Goal: Check status: Check status

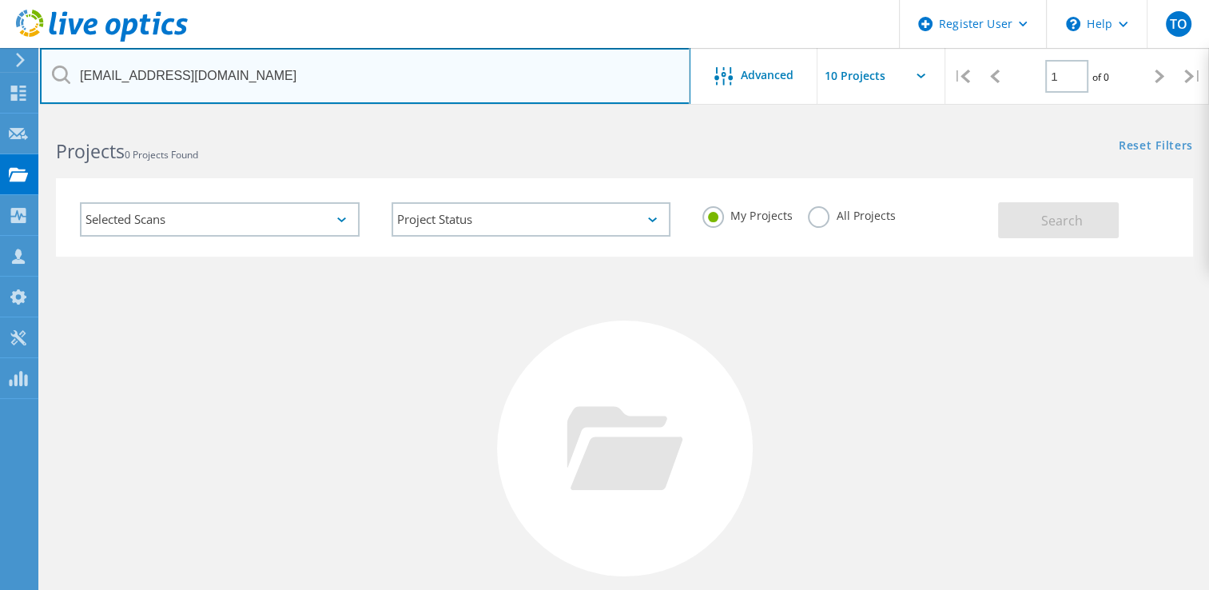
drag, startPoint x: 256, startPoint y: 75, endPoint x: 45, endPoint y: 86, distance: 211.3
click at [45, 86] on input "[EMAIL_ADDRESS][DOMAIN_NAME]" at bounding box center [365, 76] width 650 height 56
paste input "[EMAIL_ADDRESS][DOMAIN_NAME]"
type input "[EMAIL_ADDRESS][DOMAIN_NAME]"
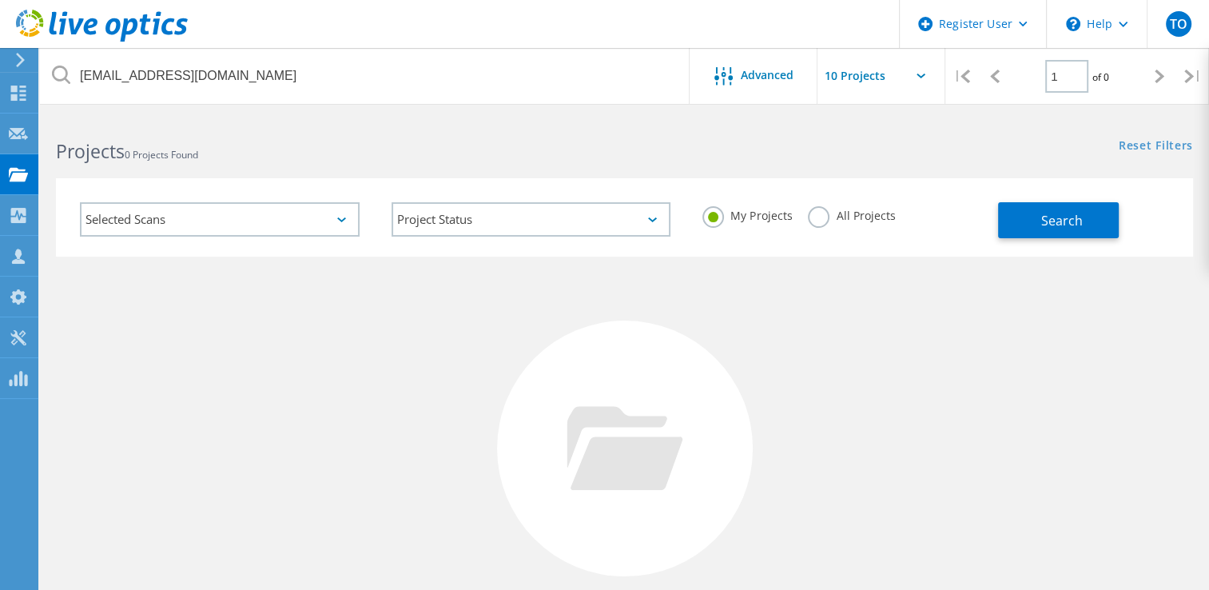
click at [821, 221] on label "All Projects" at bounding box center [851, 213] width 87 height 15
click at [0, 0] on input "All Projects" at bounding box center [0, 0] width 0 height 0
click at [1062, 229] on button "Search" at bounding box center [1058, 220] width 121 height 36
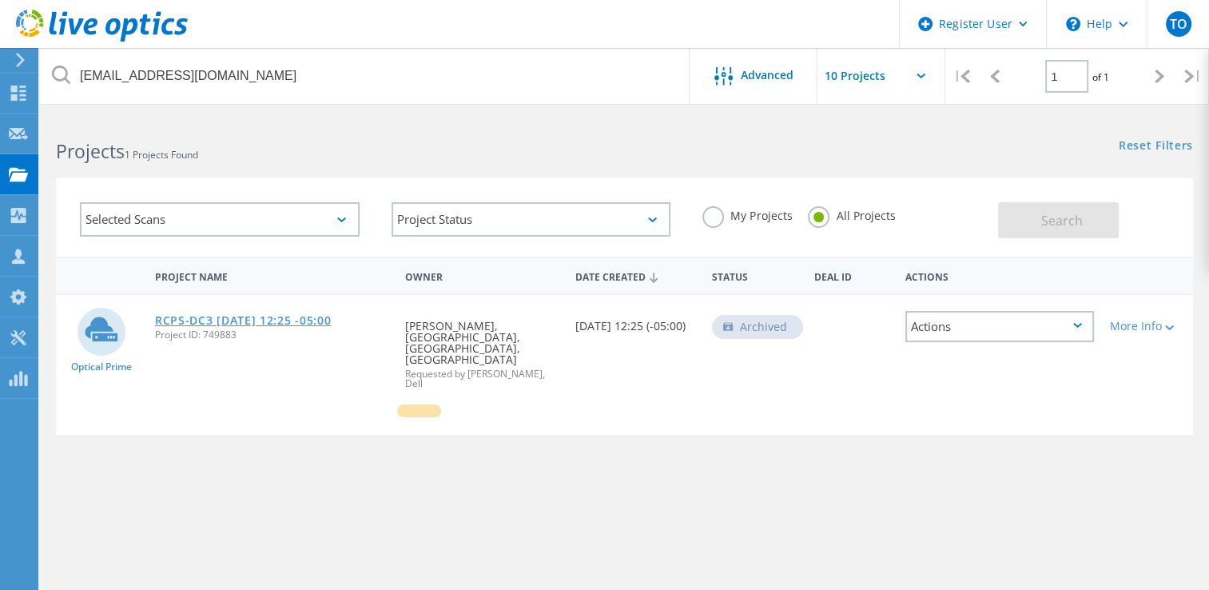
click at [277, 324] on link "RCPS-DC3 [DATE] 12:25 -05:00" at bounding box center [243, 320] width 177 height 11
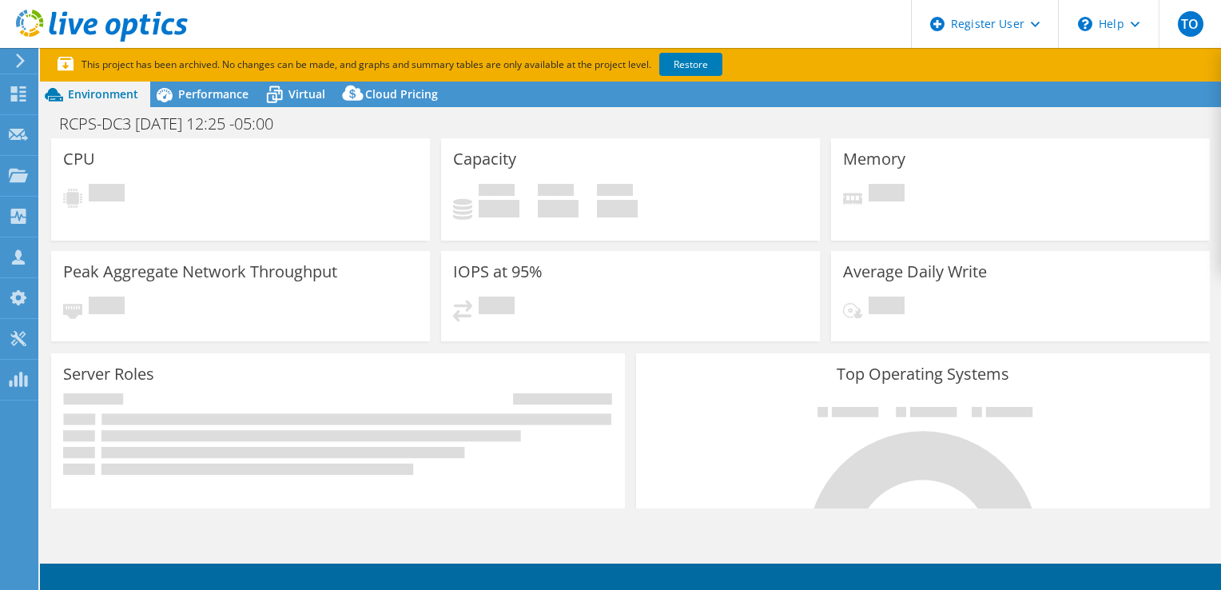
select select "USD"
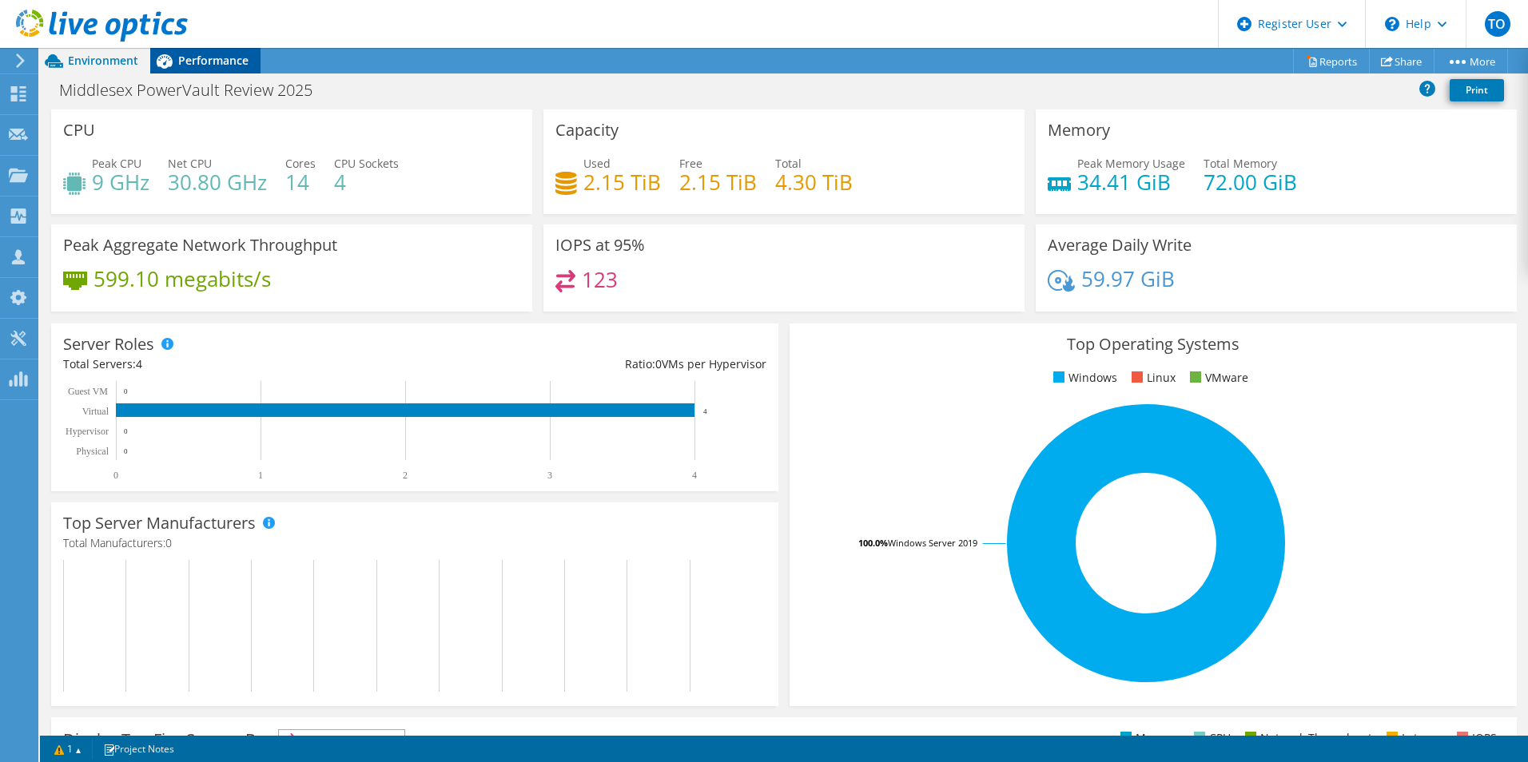
click at [210, 64] on span "Performance" at bounding box center [213, 60] width 70 height 15
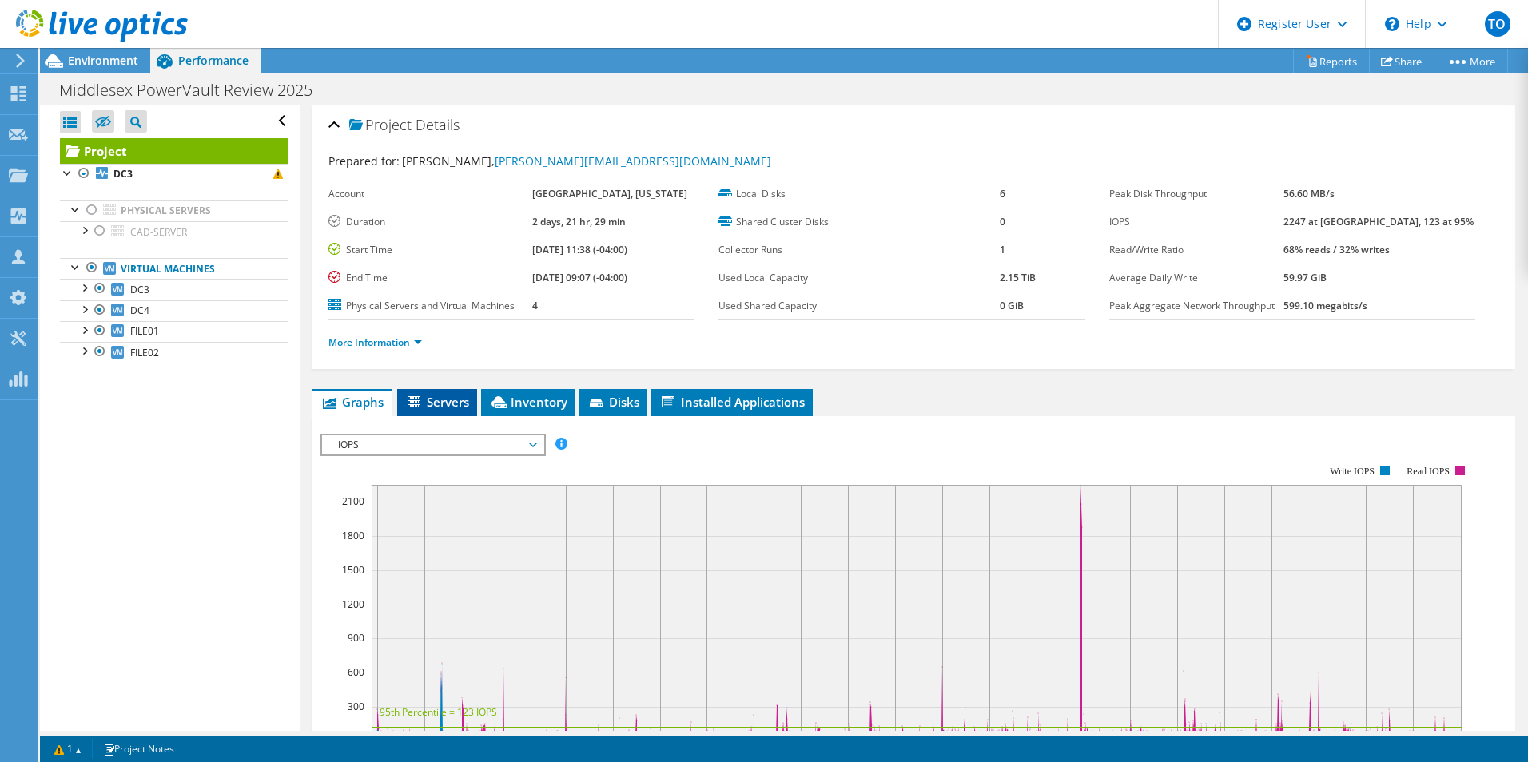
click at [447, 404] on span "Servers" at bounding box center [437, 402] width 64 height 16
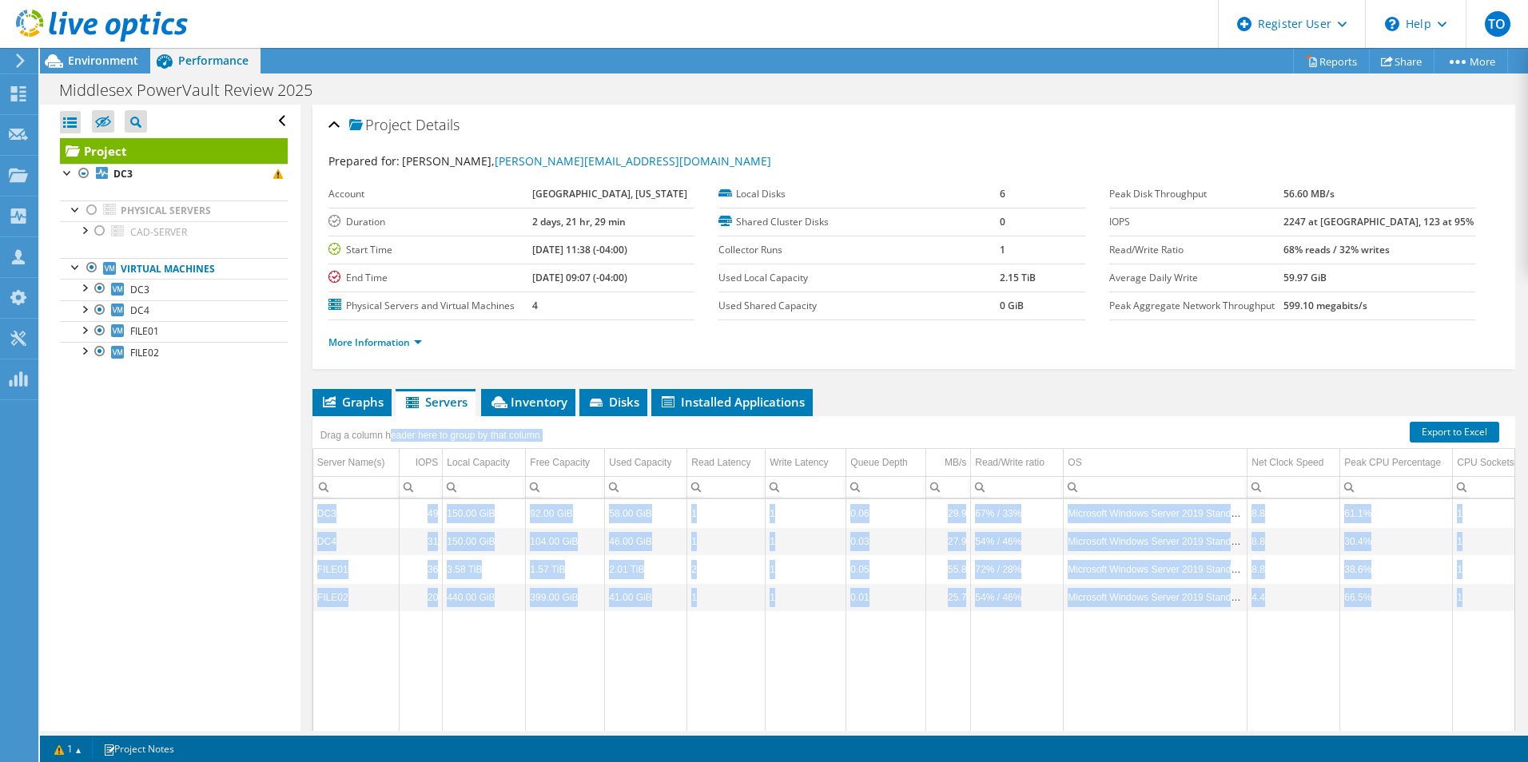
scroll to position [86, 0]
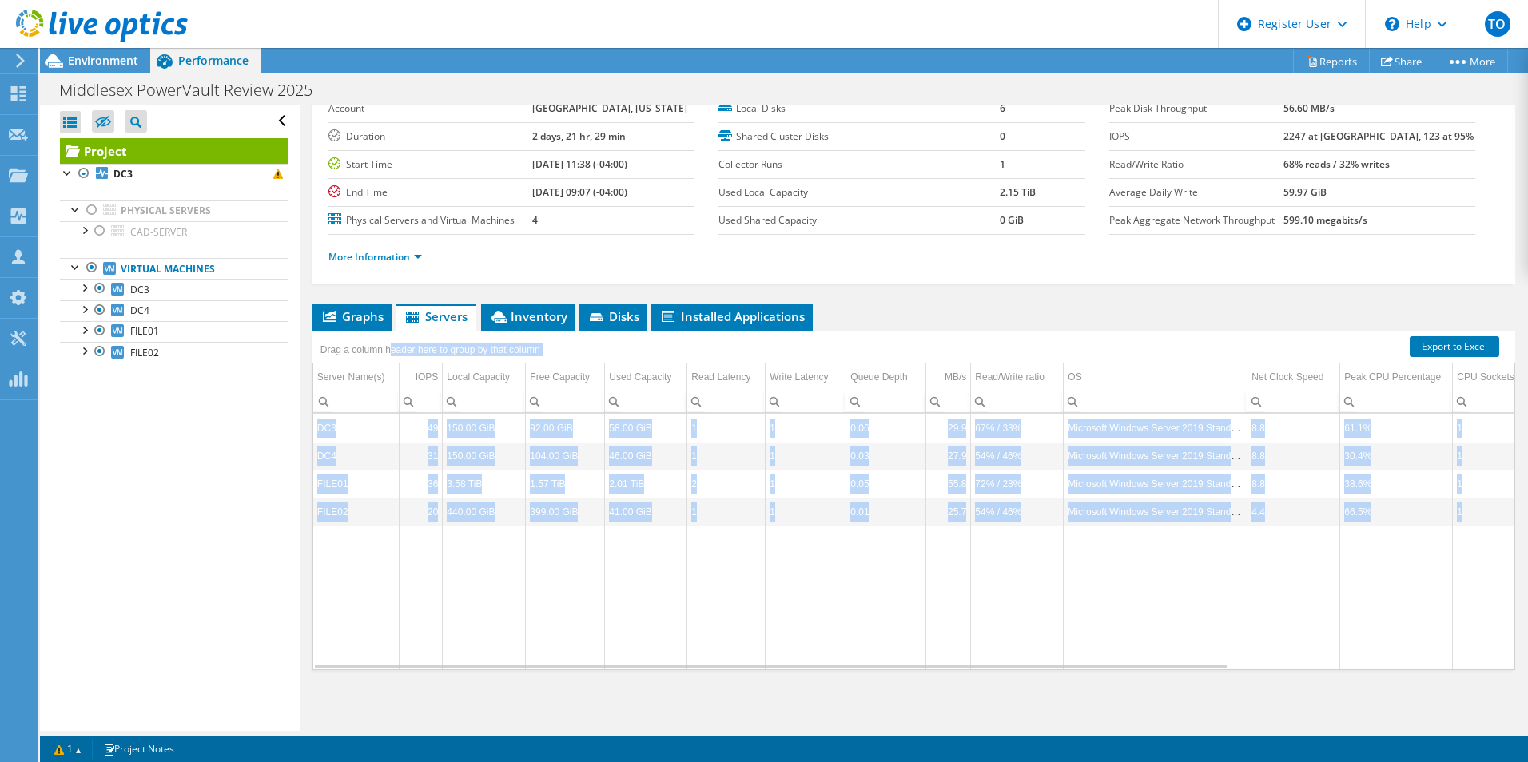
drag, startPoint x: 389, startPoint y: 440, endPoint x: 518, endPoint y: 745, distance: 331.3
click at [518, 745] on div "This project has been archived. No changes can be made, and graphs and summary …" at bounding box center [784, 405] width 1488 height 714
